Goal: Transaction & Acquisition: Obtain resource

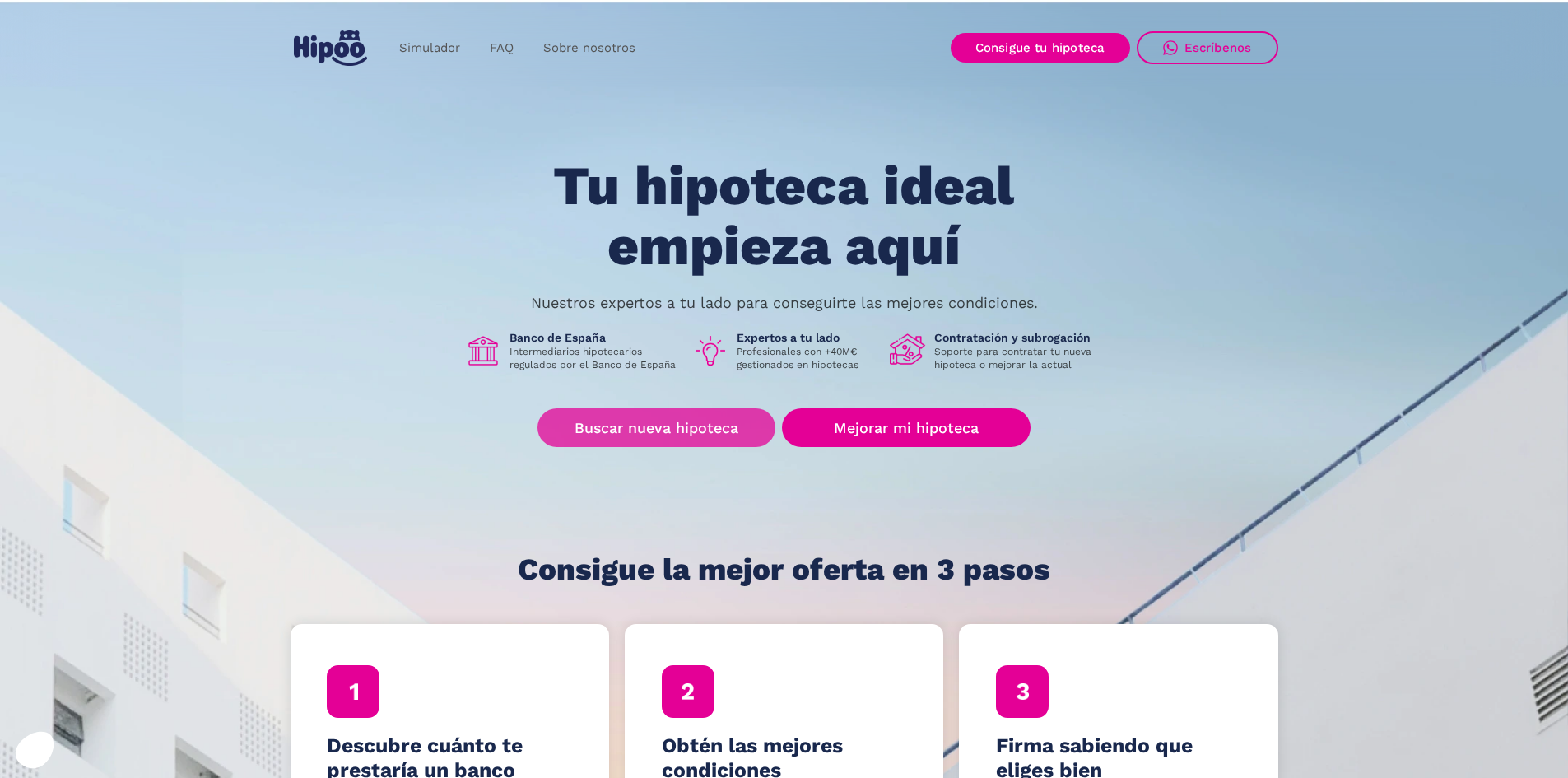
click at [708, 426] on link "Buscar nueva hipoteca" at bounding box center [656, 427] width 238 height 39
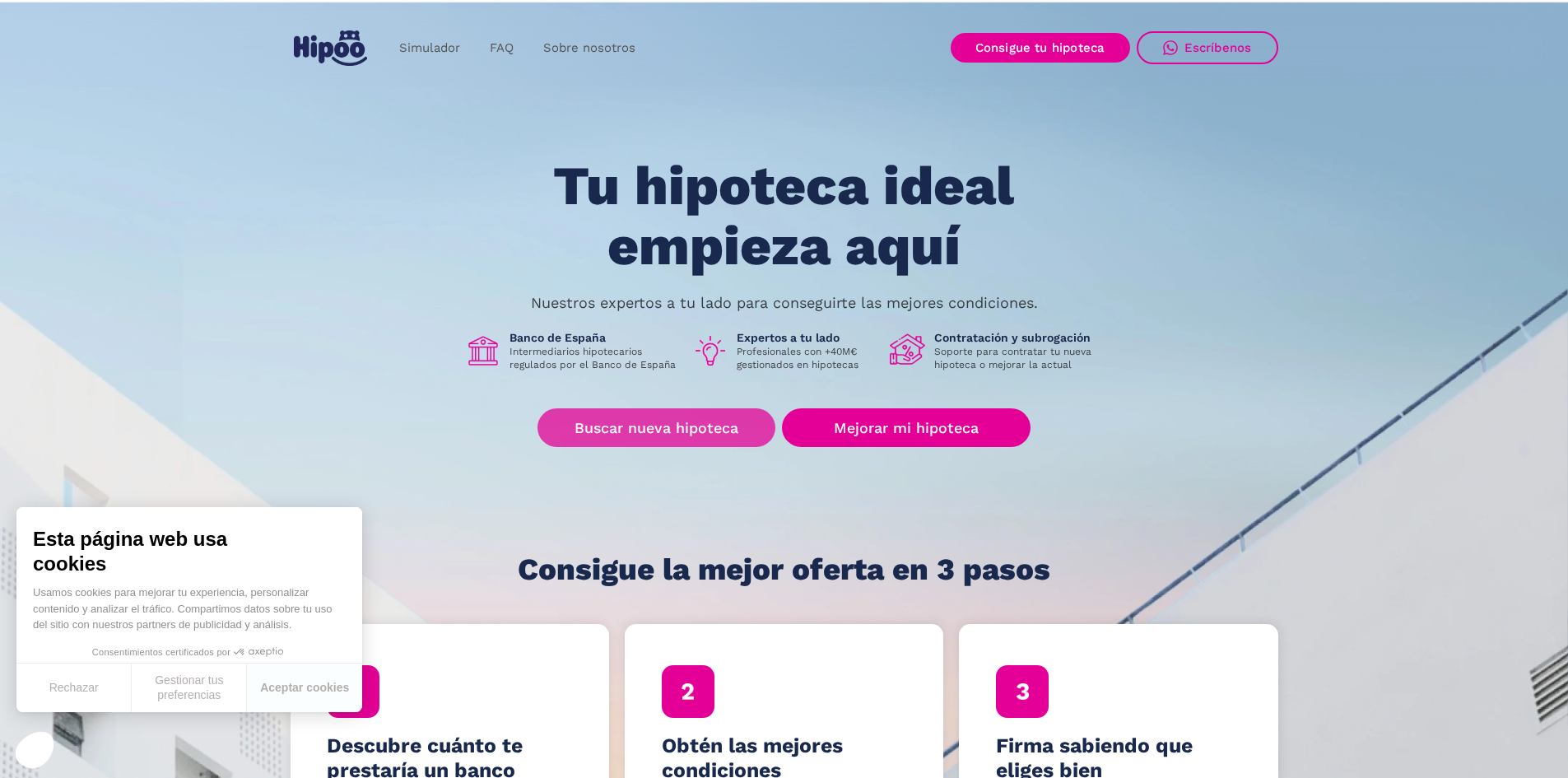
click at [659, 419] on link "Buscar nueva hipoteca" at bounding box center [656, 427] width 238 height 39
